Goal: Task Accomplishment & Management: Manage account settings

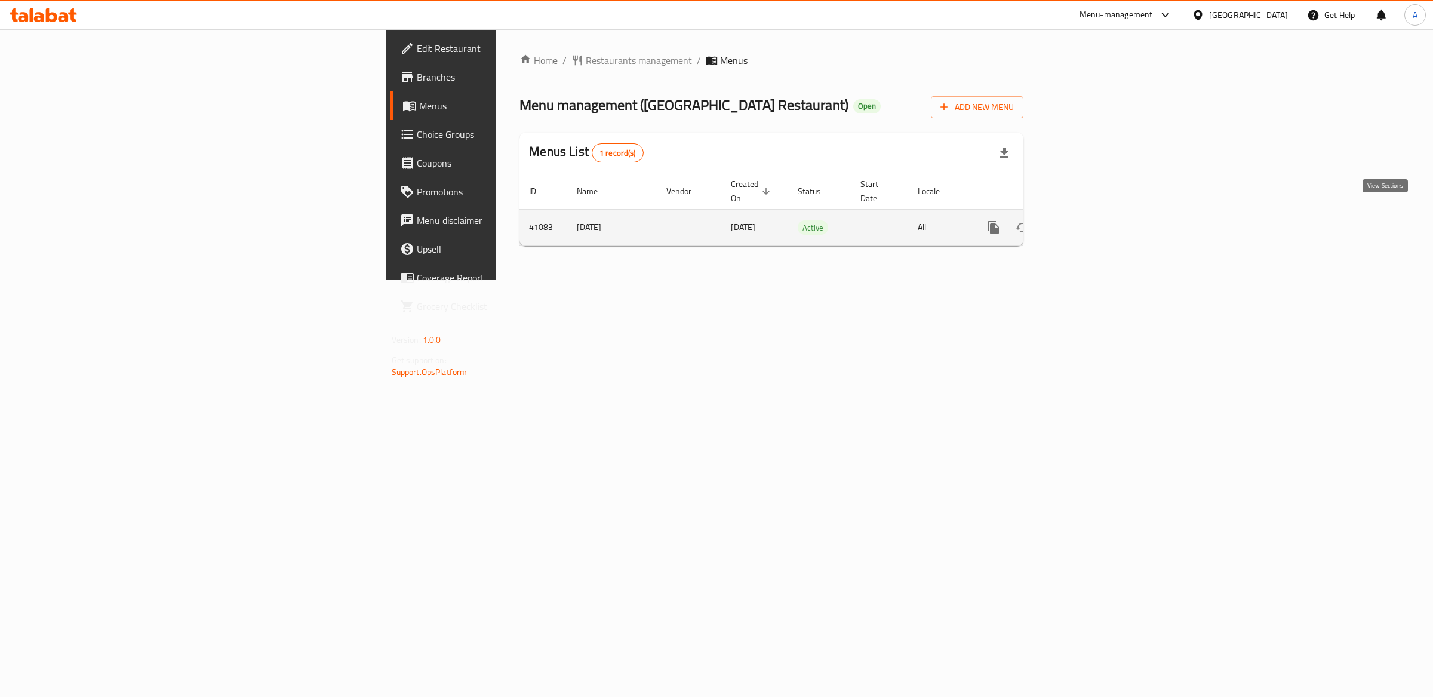
click at [1085, 222] on icon "enhanced table" at bounding box center [1079, 227] width 11 height 11
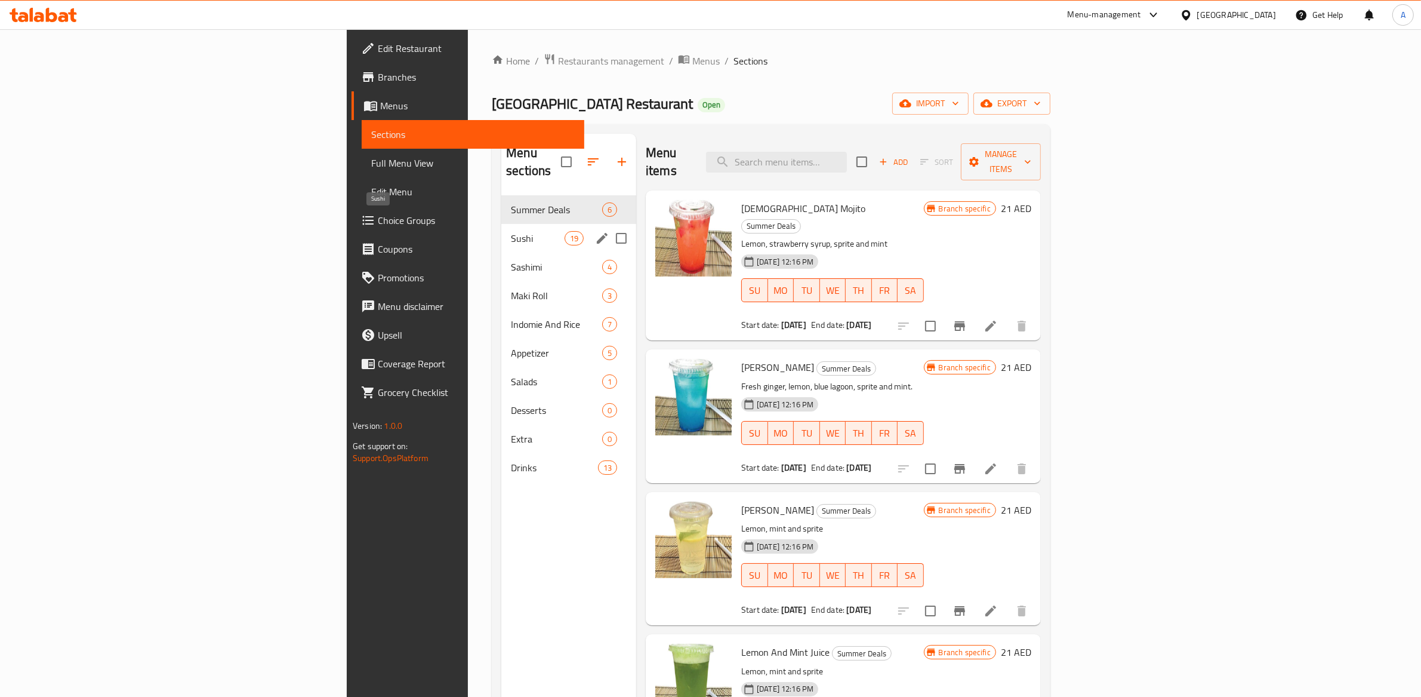
click at [511, 231] on span "Sushi" at bounding box center [538, 238] width 54 height 14
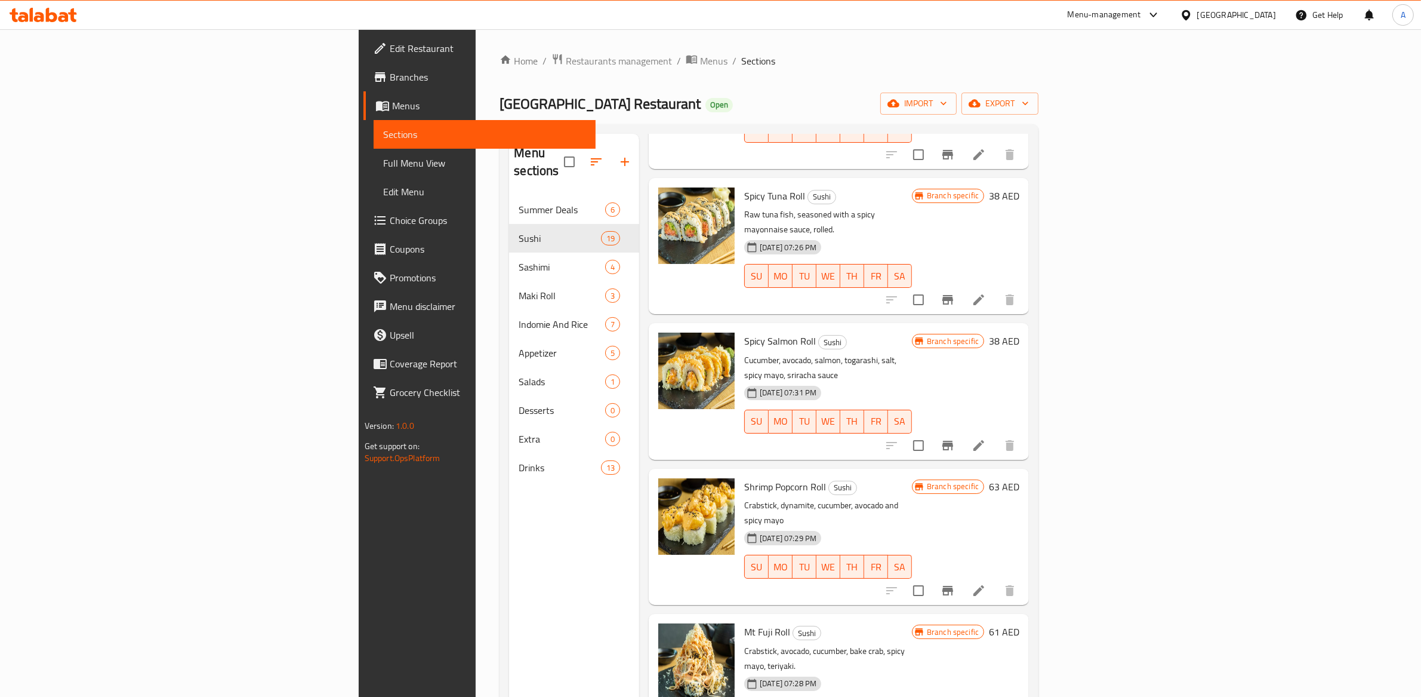
scroll to position [535, 0]
click at [757, 497] on p "Crabstick, dynamite, cucumber, avocado and spicy mayo" at bounding box center [828, 512] width 168 height 30
copy div "Crabstick, dynamite, cucumber, avocado and spicy mayo"
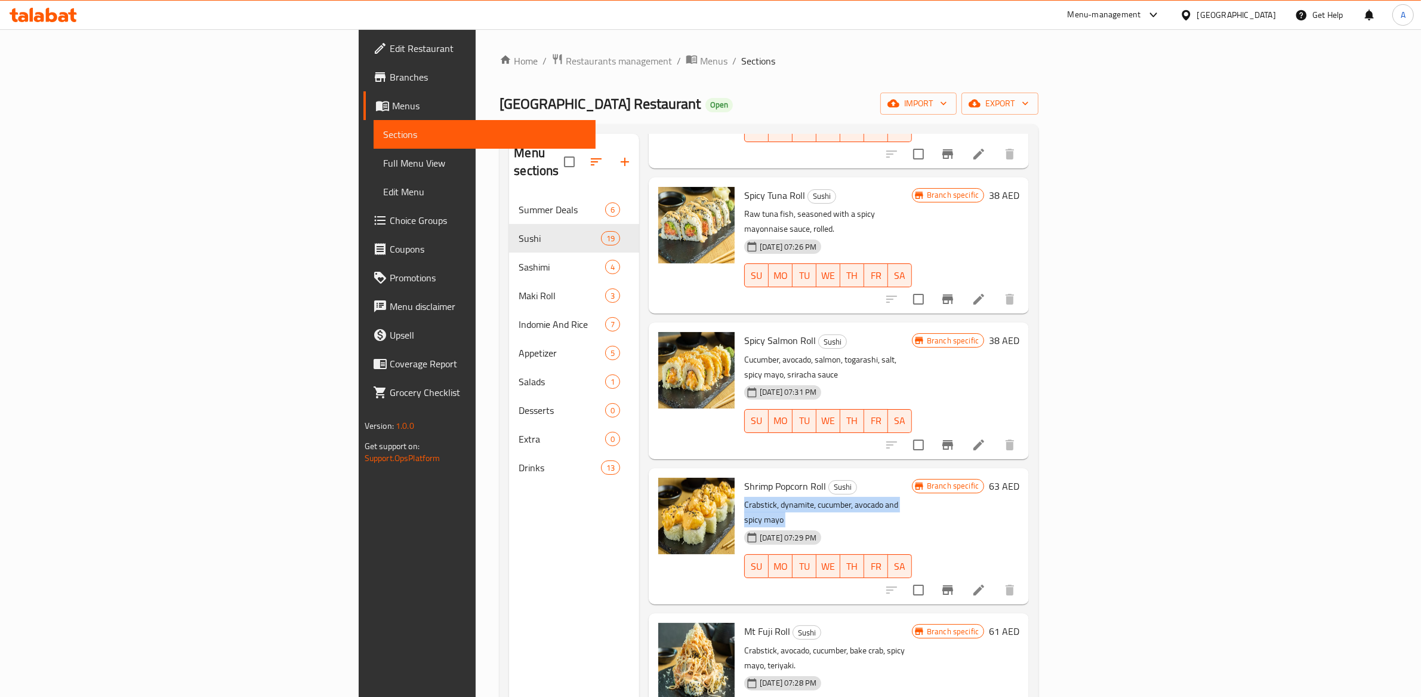
click at [801, 497] on p "Crabstick, dynamite, cucumber, avocado and spicy mayo" at bounding box center [828, 512] width 168 height 30
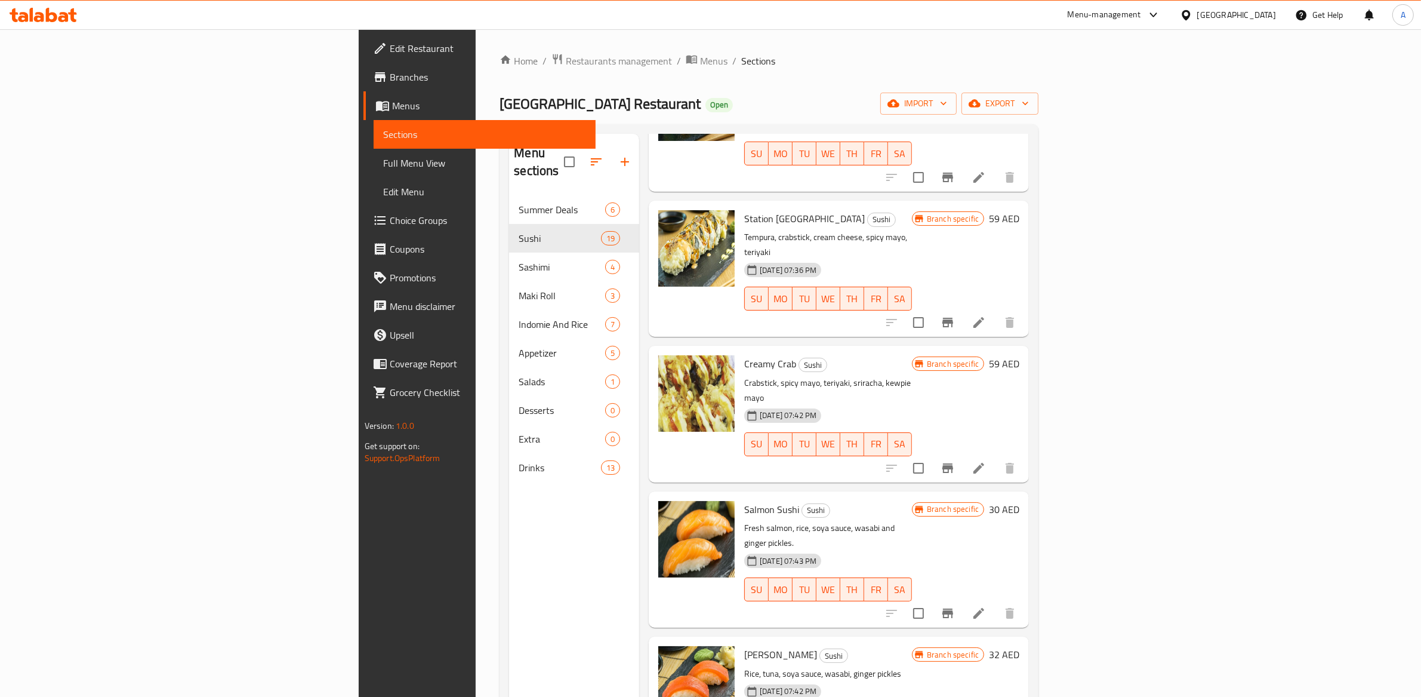
scroll to position [1809, 0]
